Goal: Task Accomplishment & Management: Use online tool/utility

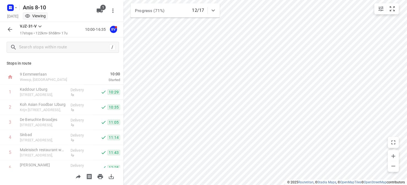
scroll to position [83, 0]
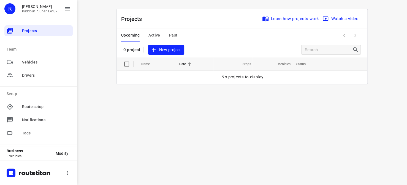
click at [155, 35] on span "Active" at bounding box center [154, 35] width 12 height 7
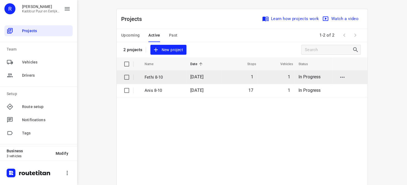
click at [194, 76] on span "08 Oct 2025" at bounding box center [196, 76] width 13 height 5
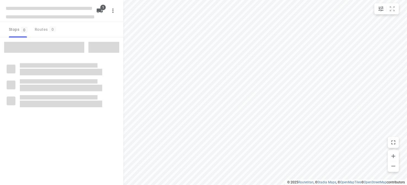
type input "distance"
